Goal: Task Accomplishment & Management: Manage account settings

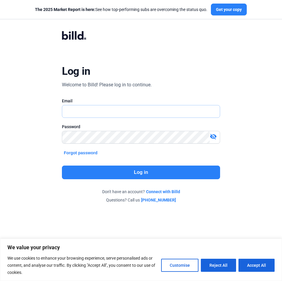
type input "[EMAIL_ADDRESS][DOMAIN_NAME]"
click at [143, 175] on button "Log in" at bounding box center [141, 172] width 158 height 14
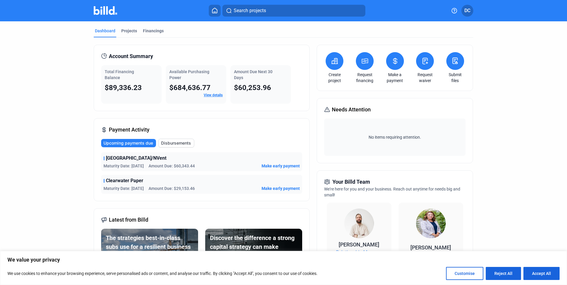
click at [212, 95] on link "View details" at bounding box center [213, 95] width 19 height 4
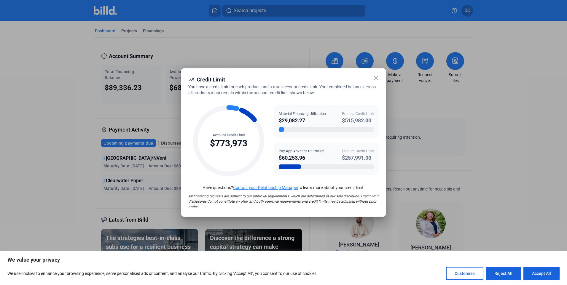
click at [282, 77] on icon at bounding box center [376, 78] width 4 height 4
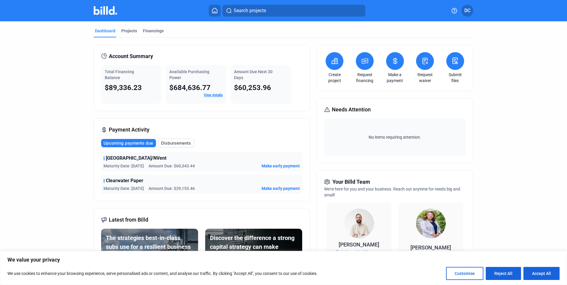
click at [282, 60] on icon at bounding box center [455, 61] width 5 height 6
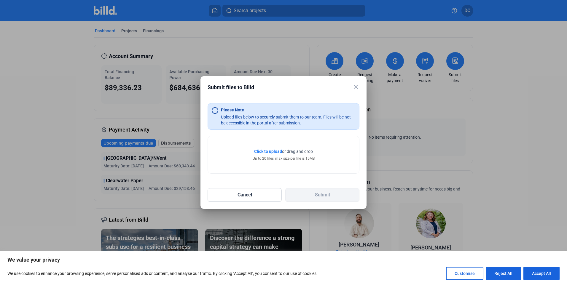
click at [282, 88] on mat-icon "close" at bounding box center [355, 86] width 7 height 7
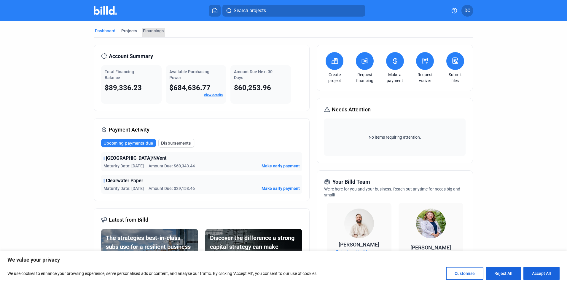
click at [152, 31] on div "Financings" at bounding box center [153, 31] width 21 height 6
